Goal: Complete application form: Complete application form

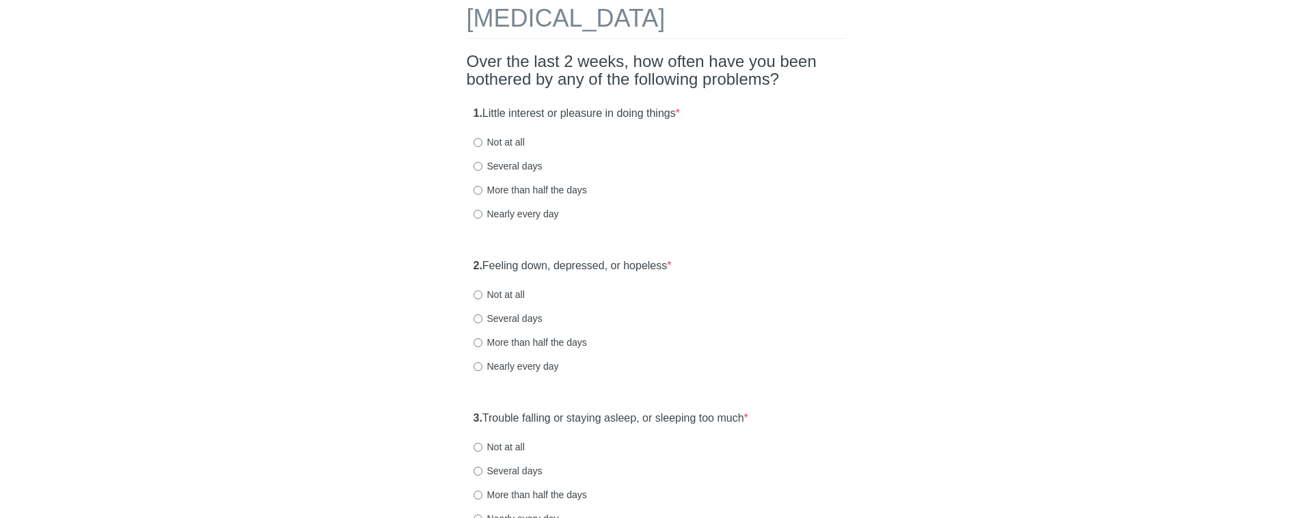
scroll to position [74, 0]
click at [513, 142] on label "Not at all" at bounding box center [499, 139] width 51 height 14
click at [483, 142] on input "Not at all" at bounding box center [478, 139] width 9 height 9
radio input "true"
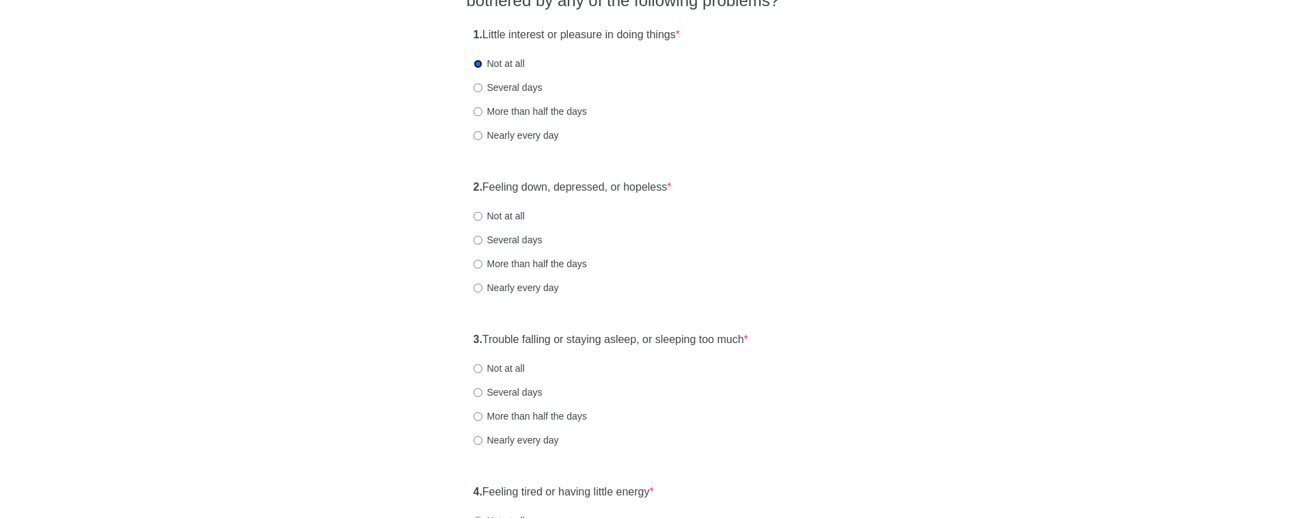
scroll to position [152, 0]
click at [512, 237] on label "Several days" at bounding box center [508, 238] width 69 height 14
click at [483, 237] on input "Several days" at bounding box center [478, 238] width 9 height 9
radio input "true"
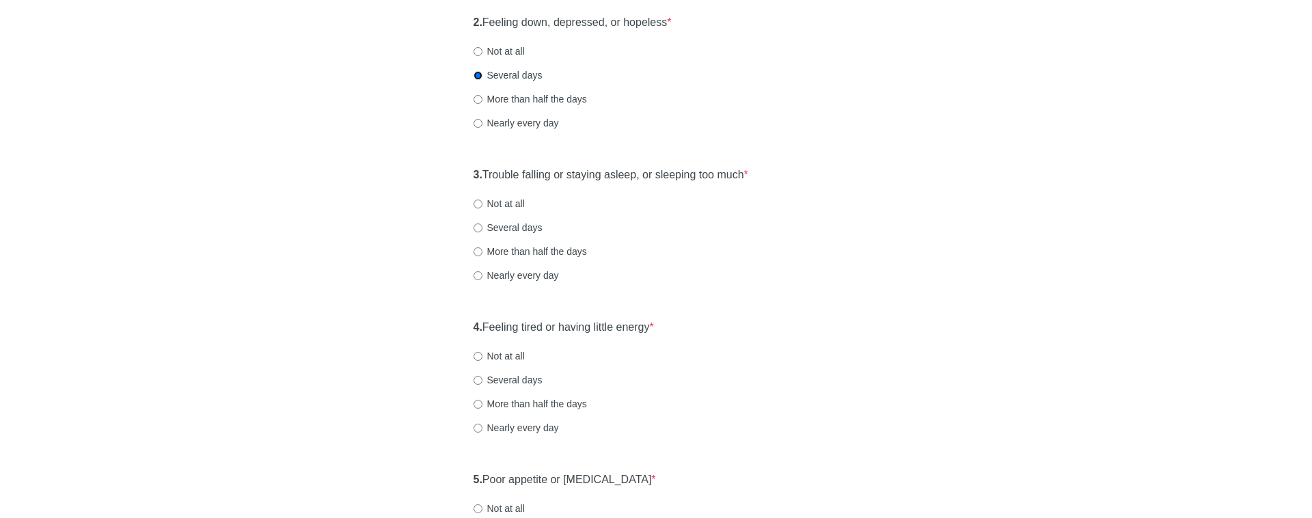
scroll to position [314, 0]
click at [508, 205] on label "Not at all" at bounding box center [499, 205] width 51 height 14
click at [483, 205] on input "Not at all" at bounding box center [478, 204] width 9 height 9
radio input "true"
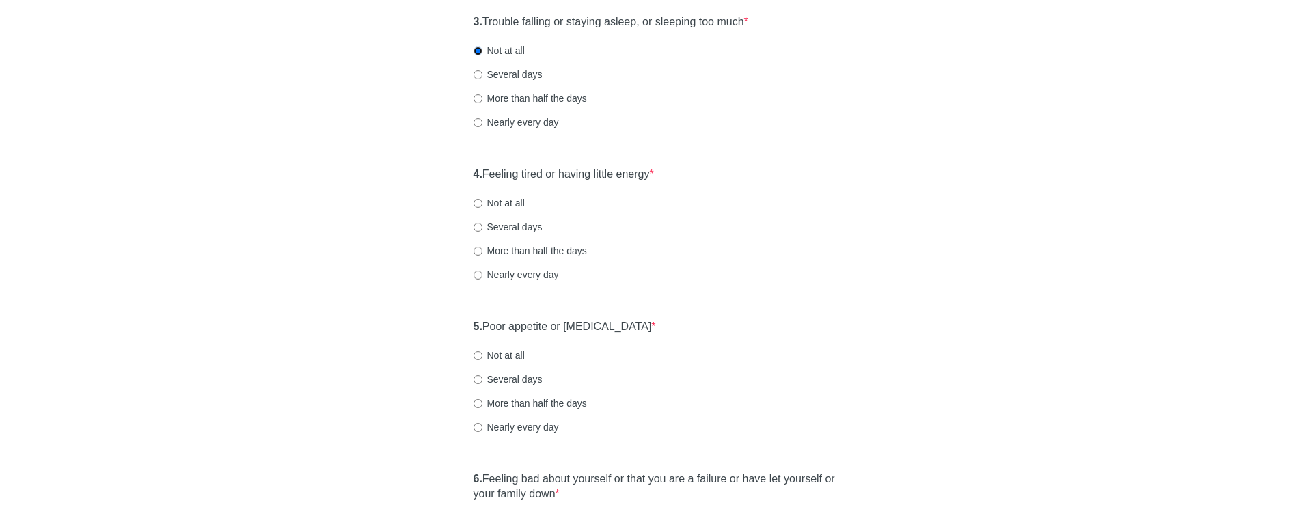
scroll to position [470, 0]
click at [499, 225] on label "Several days" at bounding box center [508, 225] width 69 height 14
click at [483, 225] on input "Several days" at bounding box center [478, 225] width 9 height 9
radio input "true"
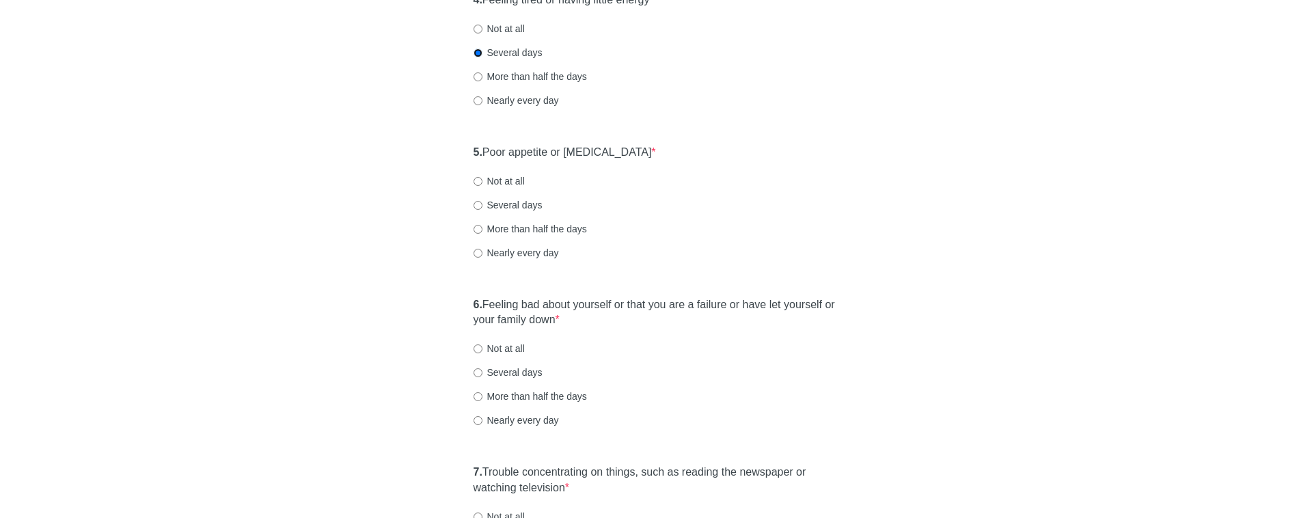
scroll to position [644, 0]
click at [513, 180] on label "Not at all" at bounding box center [499, 179] width 51 height 14
click at [483, 180] on input "Not at all" at bounding box center [478, 178] width 9 height 9
radio input "true"
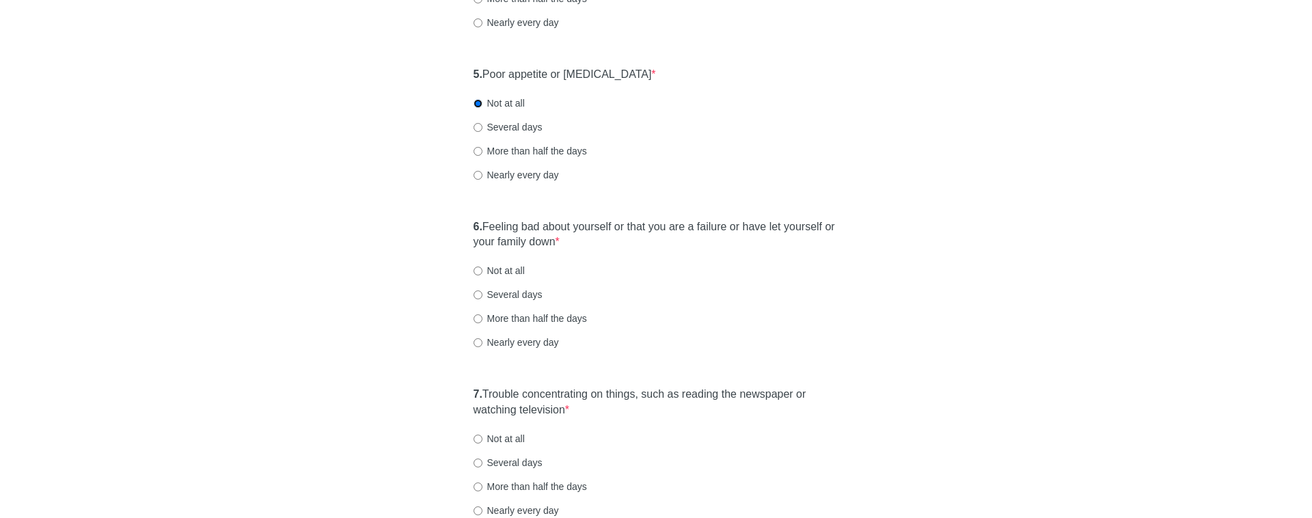
scroll to position [723, 0]
click at [516, 265] on label "Not at all" at bounding box center [499, 267] width 51 height 14
click at [483, 265] on input "Not at all" at bounding box center [478, 267] width 9 height 9
radio input "true"
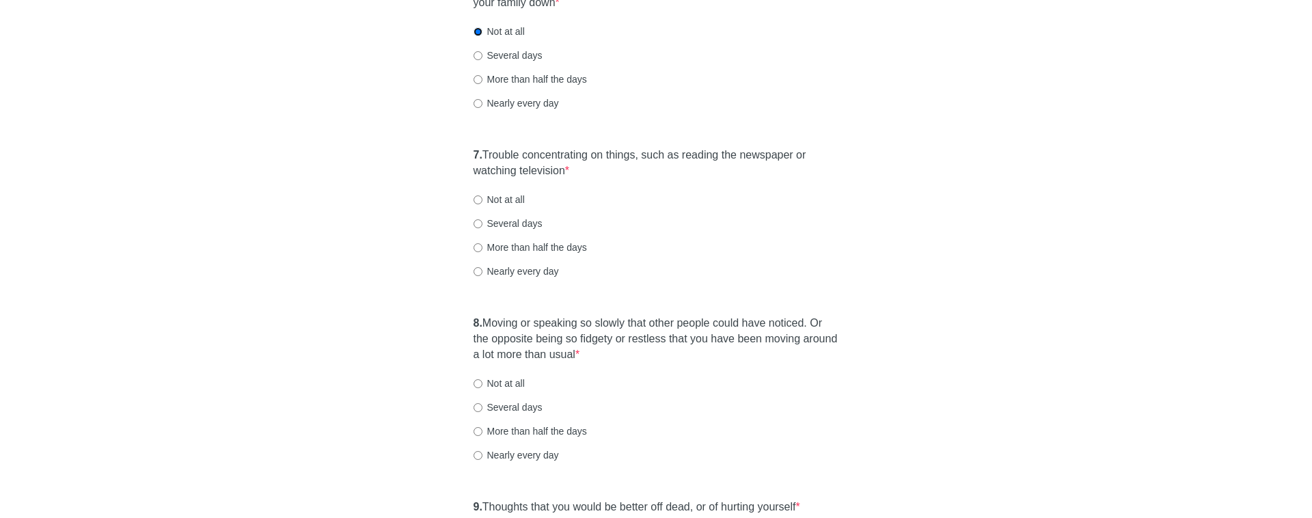
scroll to position [963, 0]
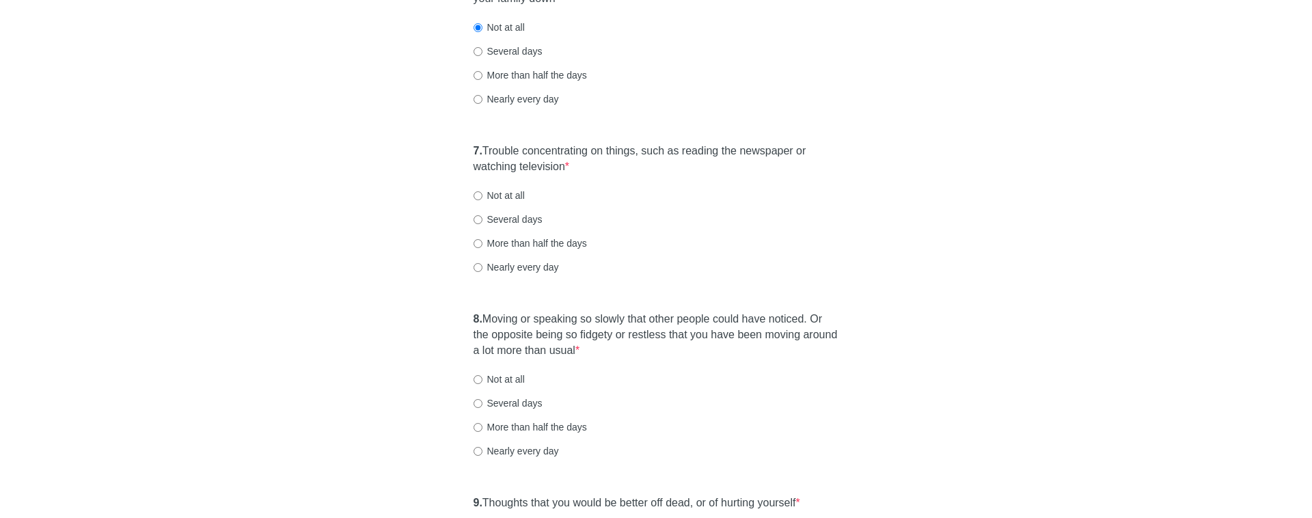
click at [502, 223] on label "Several days" at bounding box center [508, 220] width 69 height 14
click at [483, 223] on input "Several days" at bounding box center [478, 219] width 9 height 9
radio input "true"
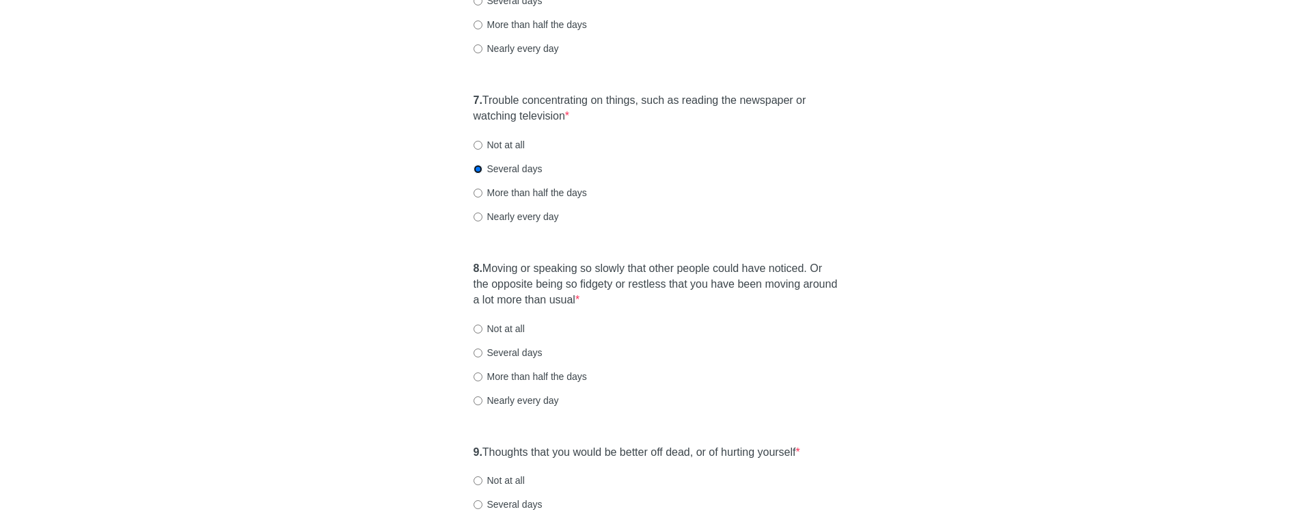
scroll to position [1024, 0]
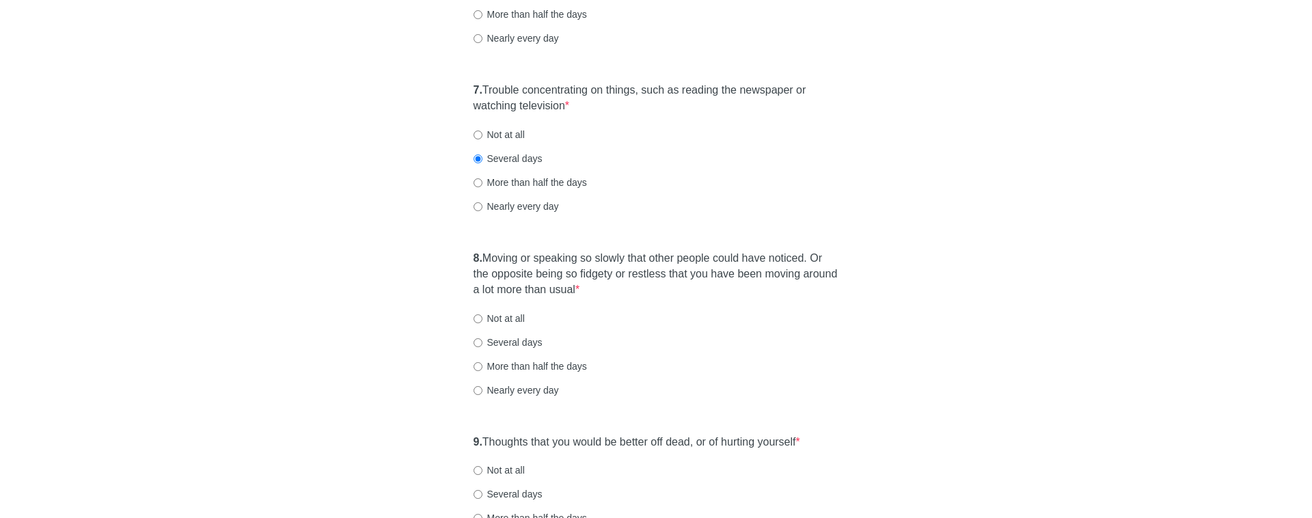
click at [499, 318] on label "Not at all" at bounding box center [499, 319] width 51 height 14
click at [483, 318] on input "Not at all" at bounding box center [478, 318] width 9 height 9
radio input "true"
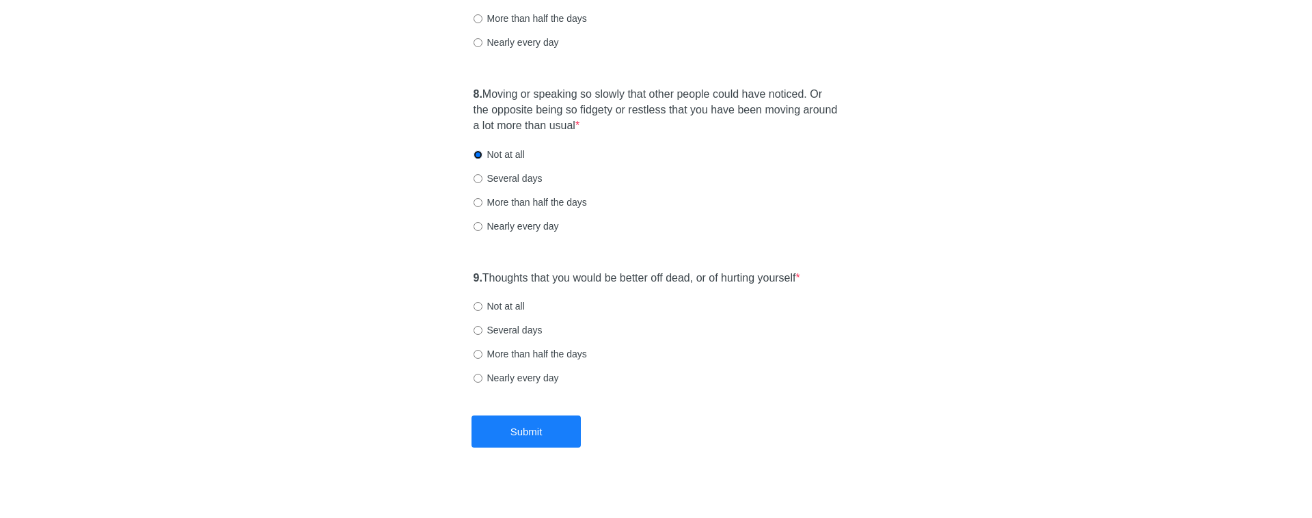
scroll to position [1200, 0]
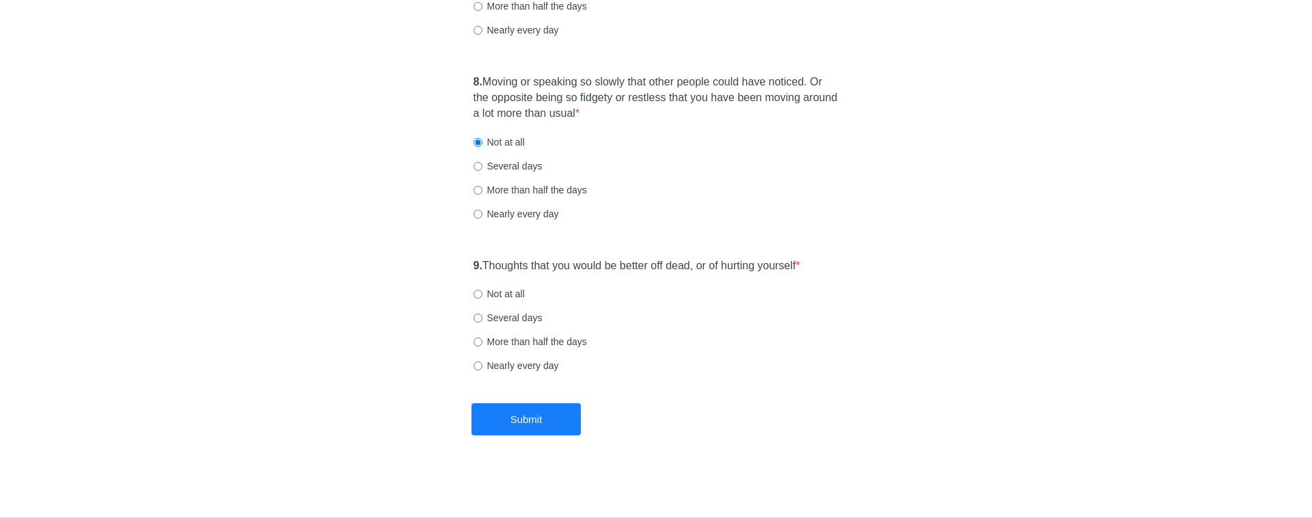
click at [498, 293] on label "Not at all" at bounding box center [499, 294] width 51 height 14
click at [483, 293] on input "Not at all" at bounding box center [478, 294] width 9 height 9
radio input "true"
click at [528, 426] on button "Submit" at bounding box center [526, 419] width 109 height 32
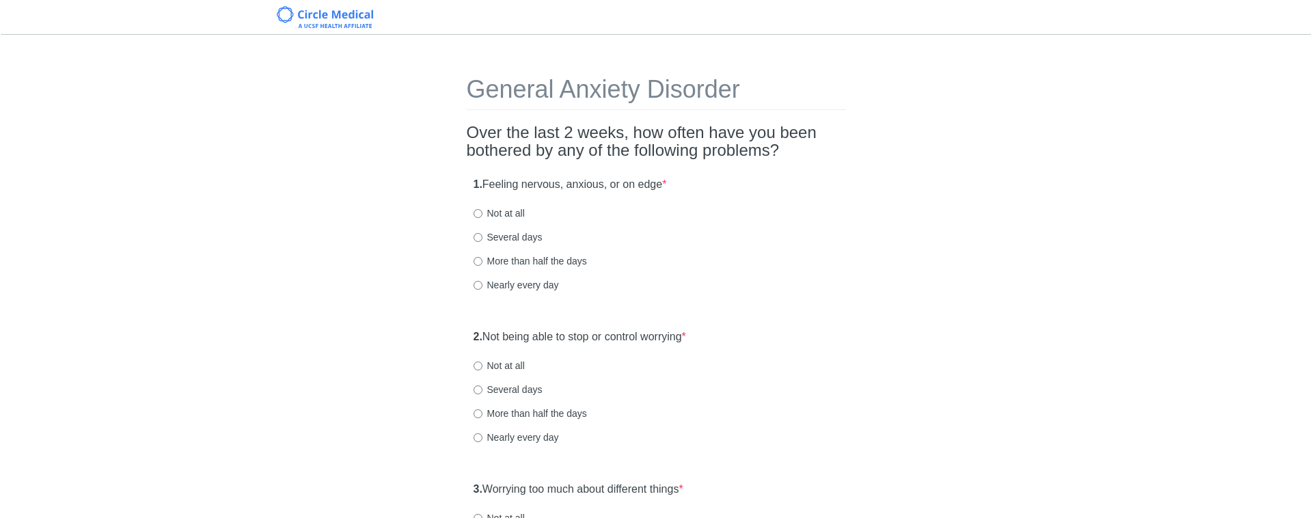
click at [526, 234] on label "Several days" at bounding box center [508, 237] width 69 height 14
click at [483, 234] on input "Several days" at bounding box center [478, 237] width 9 height 9
radio input "true"
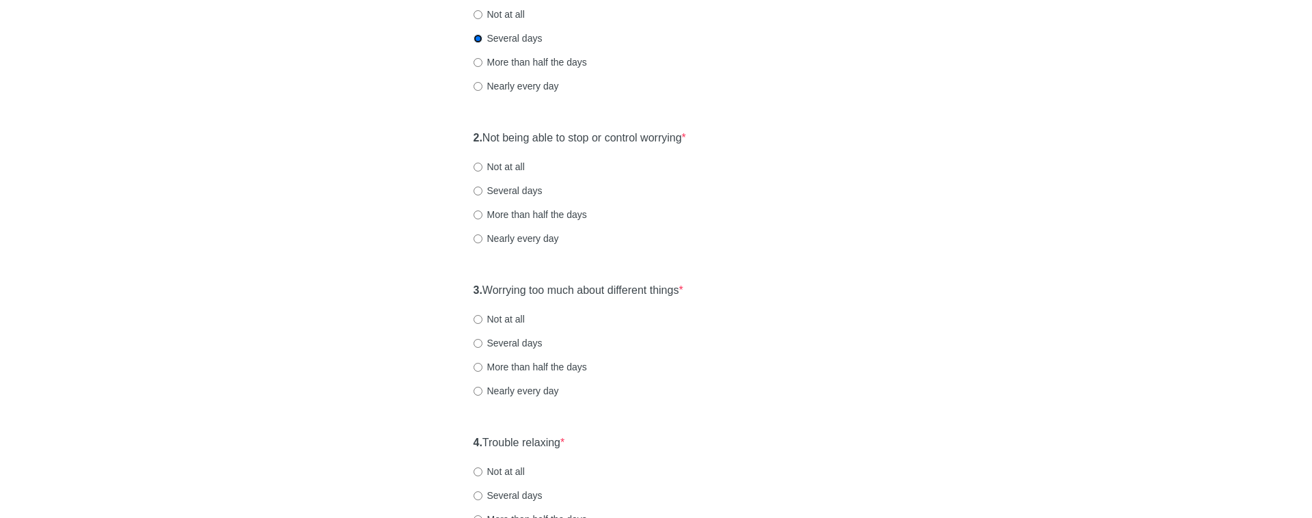
scroll to position [200, 0]
click at [515, 187] on label "Several days" at bounding box center [508, 189] width 69 height 14
click at [483, 187] on input "Several days" at bounding box center [478, 189] width 9 height 9
radio input "true"
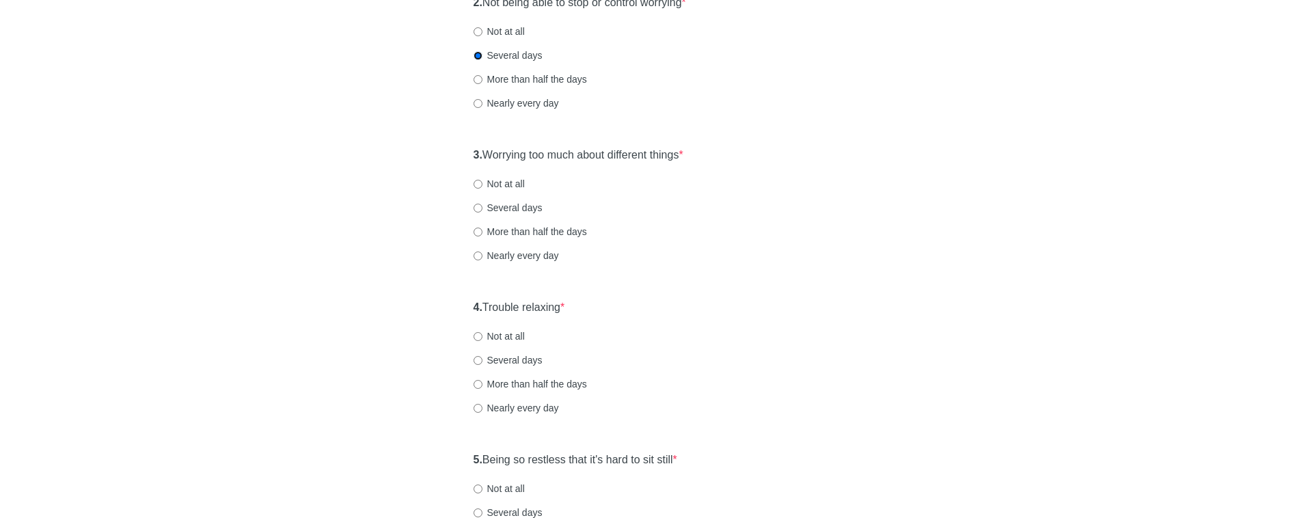
scroll to position [336, 0]
click at [510, 185] on label "Not at all" at bounding box center [499, 183] width 51 height 14
click at [483, 185] on input "Not at all" at bounding box center [478, 182] width 9 height 9
radio input "true"
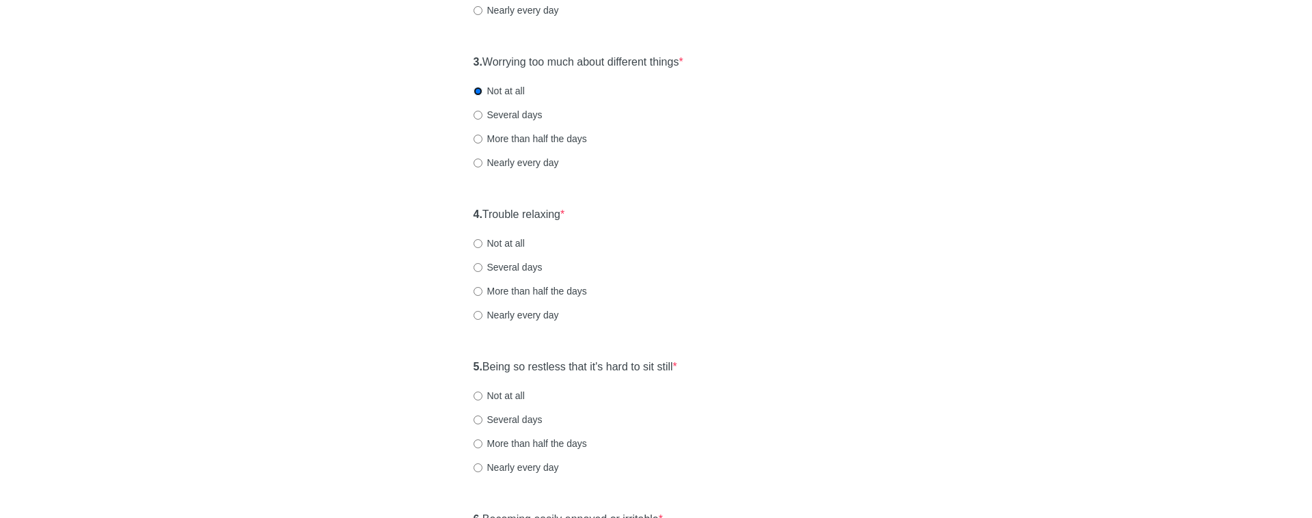
scroll to position [426, 0]
click at [498, 247] on label "Not at all" at bounding box center [499, 244] width 51 height 14
click at [483, 247] on input "Not at all" at bounding box center [478, 244] width 9 height 9
radio input "true"
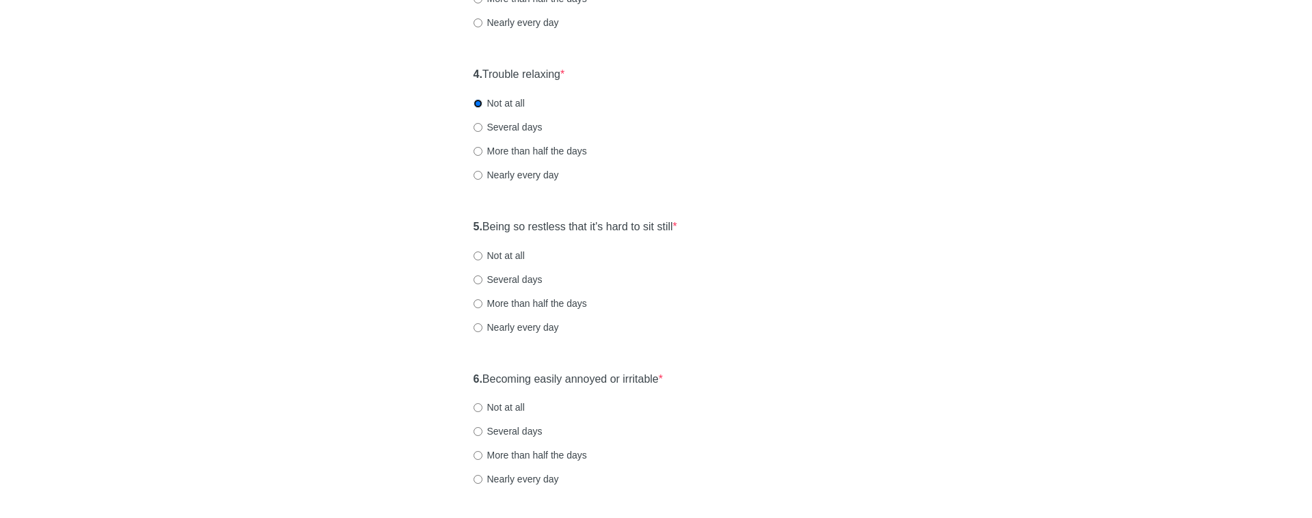
scroll to position [568, 0]
click at [509, 249] on label "Not at all" at bounding box center [499, 255] width 51 height 14
click at [480, 256] on input "Not at all" at bounding box center [478, 255] width 9 height 9
radio input "true"
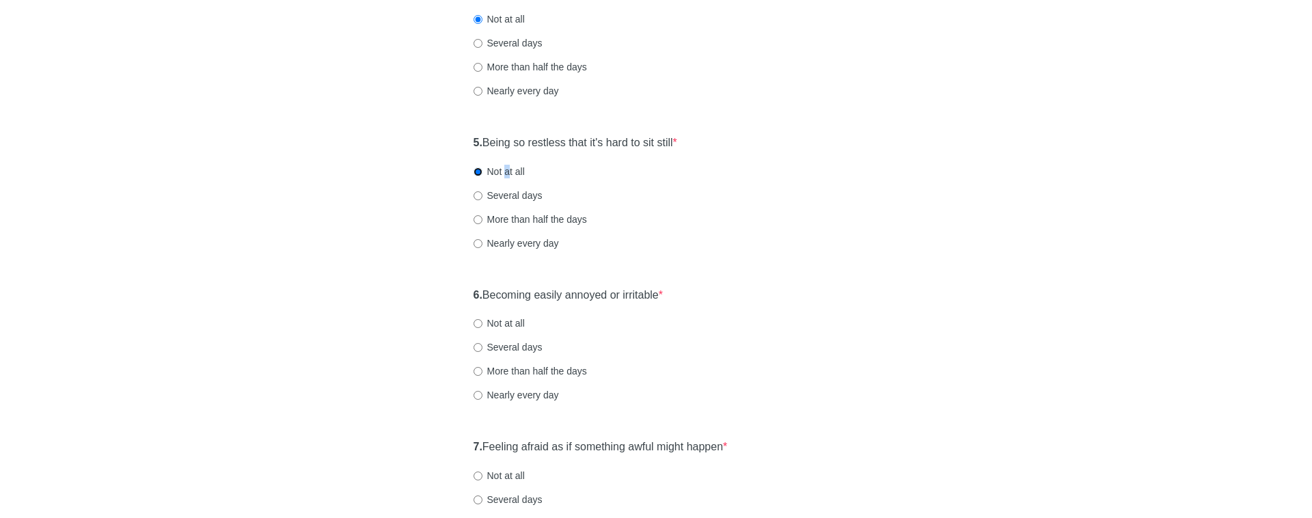
scroll to position [649, 0]
click at [502, 325] on label "Not at all" at bounding box center [499, 325] width 51 height 14
click at [483, 325] on input "Not at all" at bounding box center [478, 325] width 9 height 9
radio input "true"
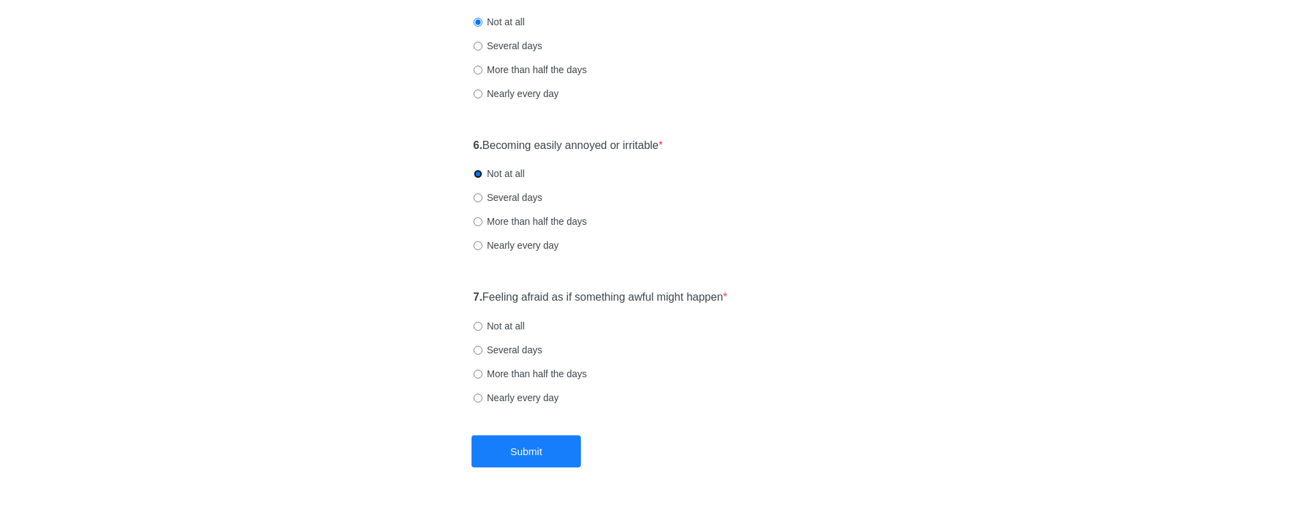
scroll to position [810, 0]
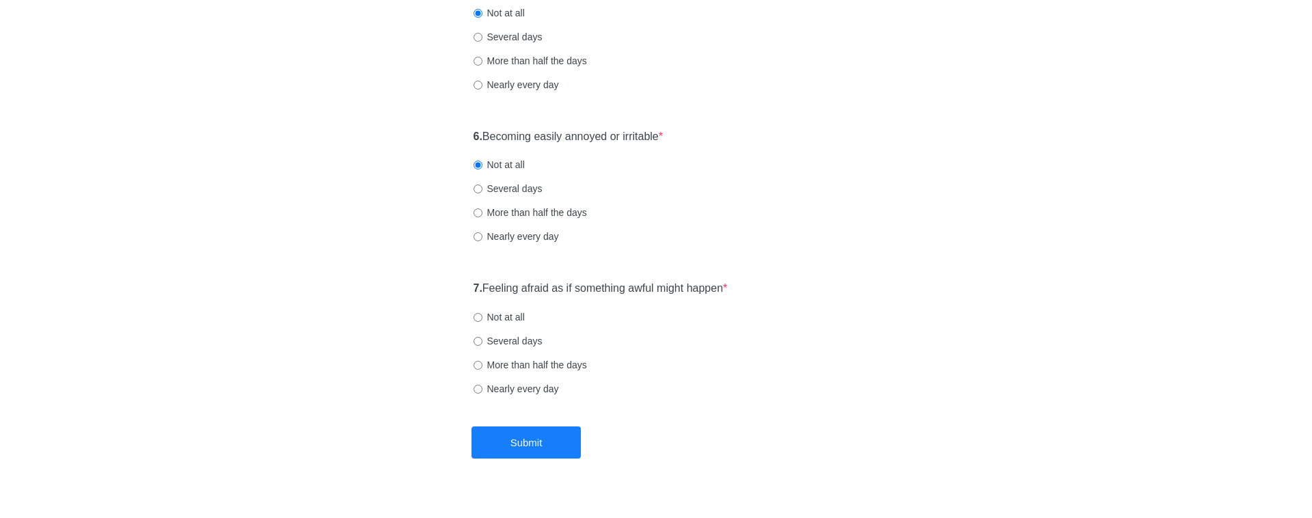
click at [508, 318] on label "Not at all" at bounding box center [499, 317] width 51 height 14
click at [478, 315] on input "Not at all" at bounding box center [478, 317] width 9 height 9
radio input "true"
click at [526, 447] on button "Submit" at bounding box center [526, 442] width 109 height 32
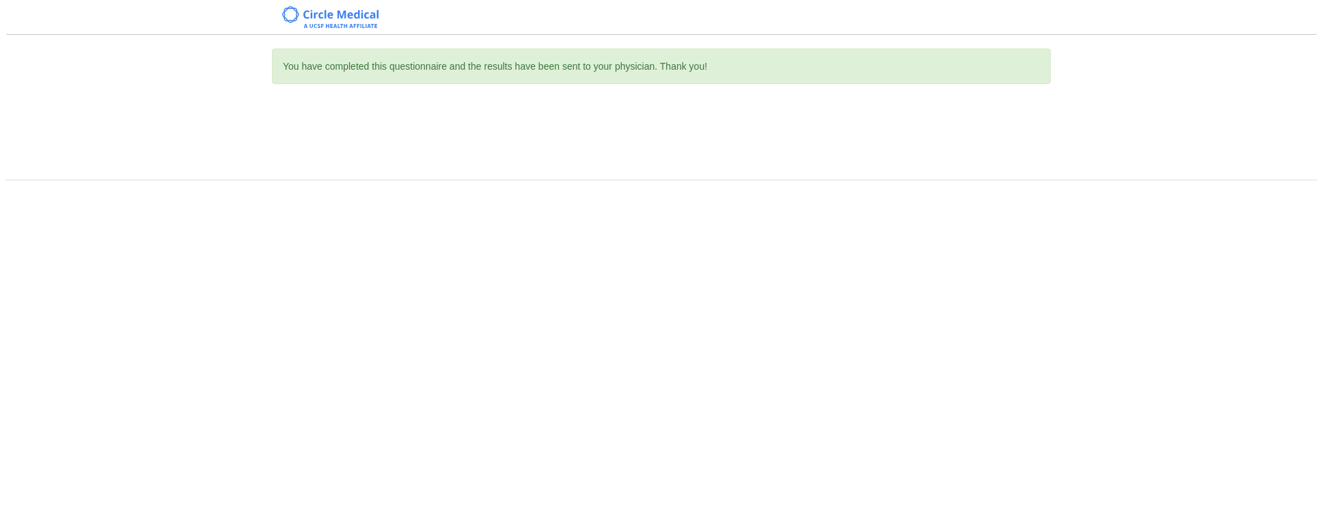
scroll to position [0, 0]
